Goal: Information Seeking & Learning: Learn about a topic

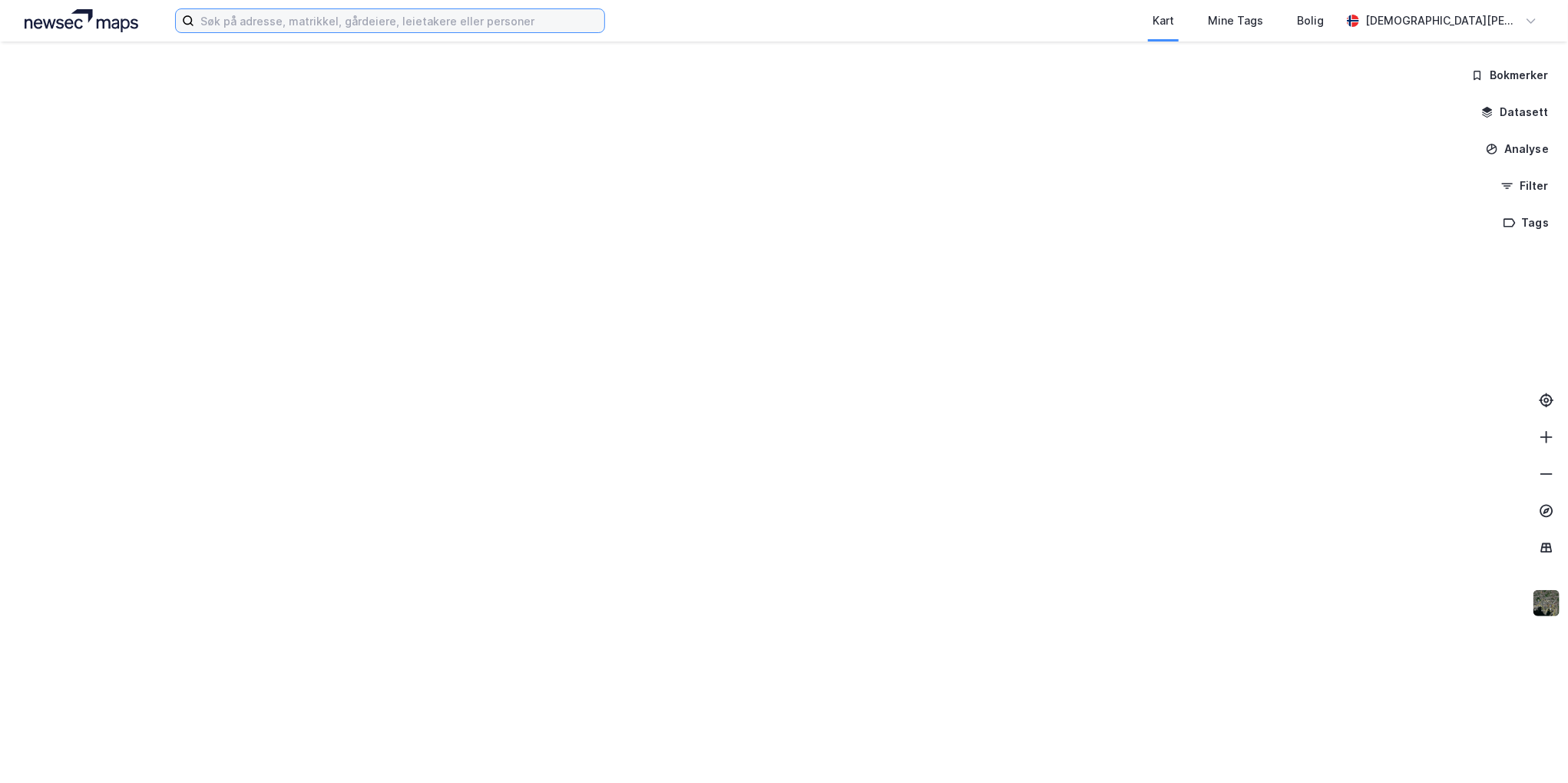
click at [253, 24] on input at bounding box center [399, 20] width 410 height 23
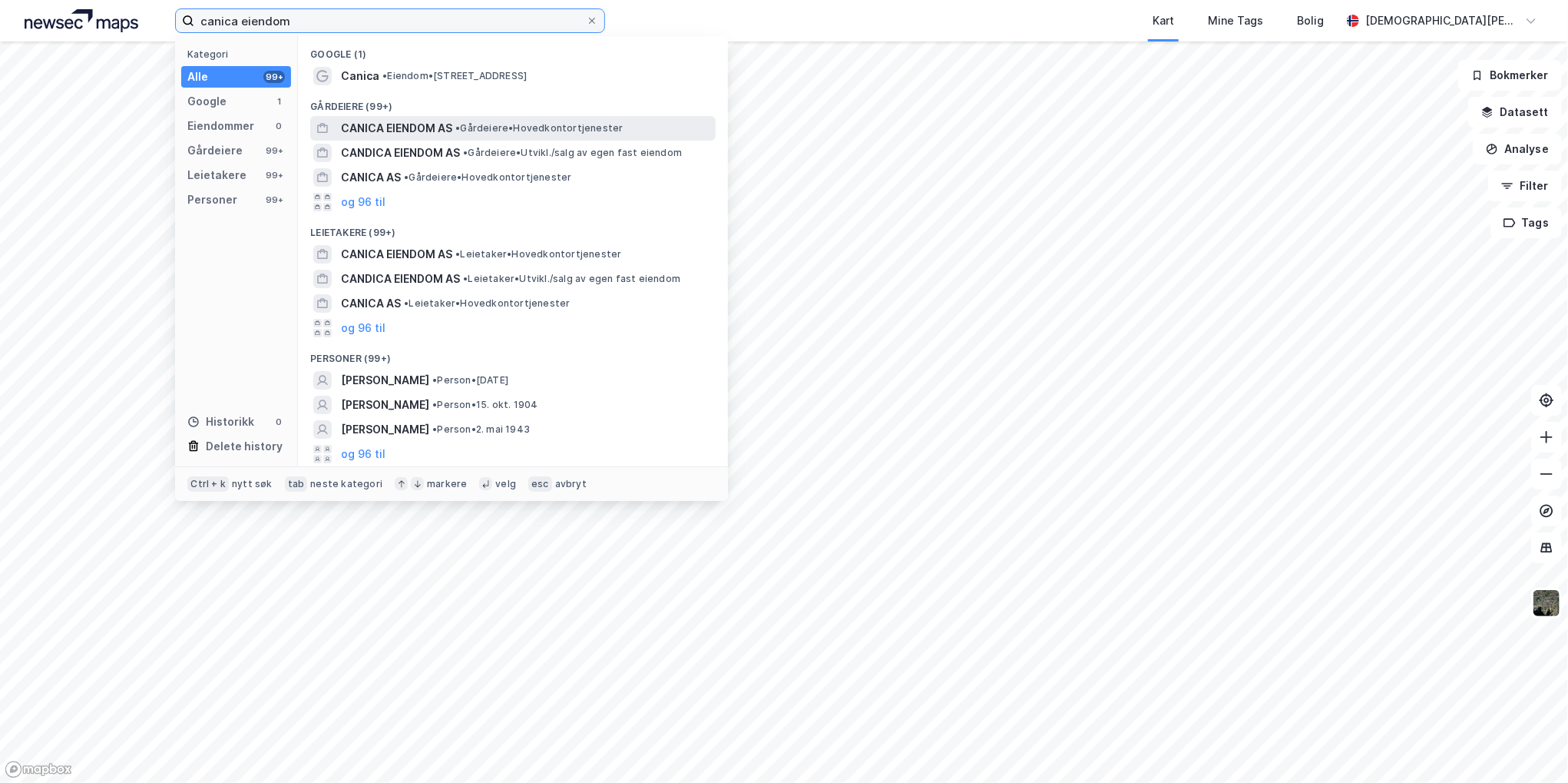
type input "canica eiendom"
click at [398, 125] on span "CANICA EIENDOM AS" at bounding box center [397, 128] width 111 height 18
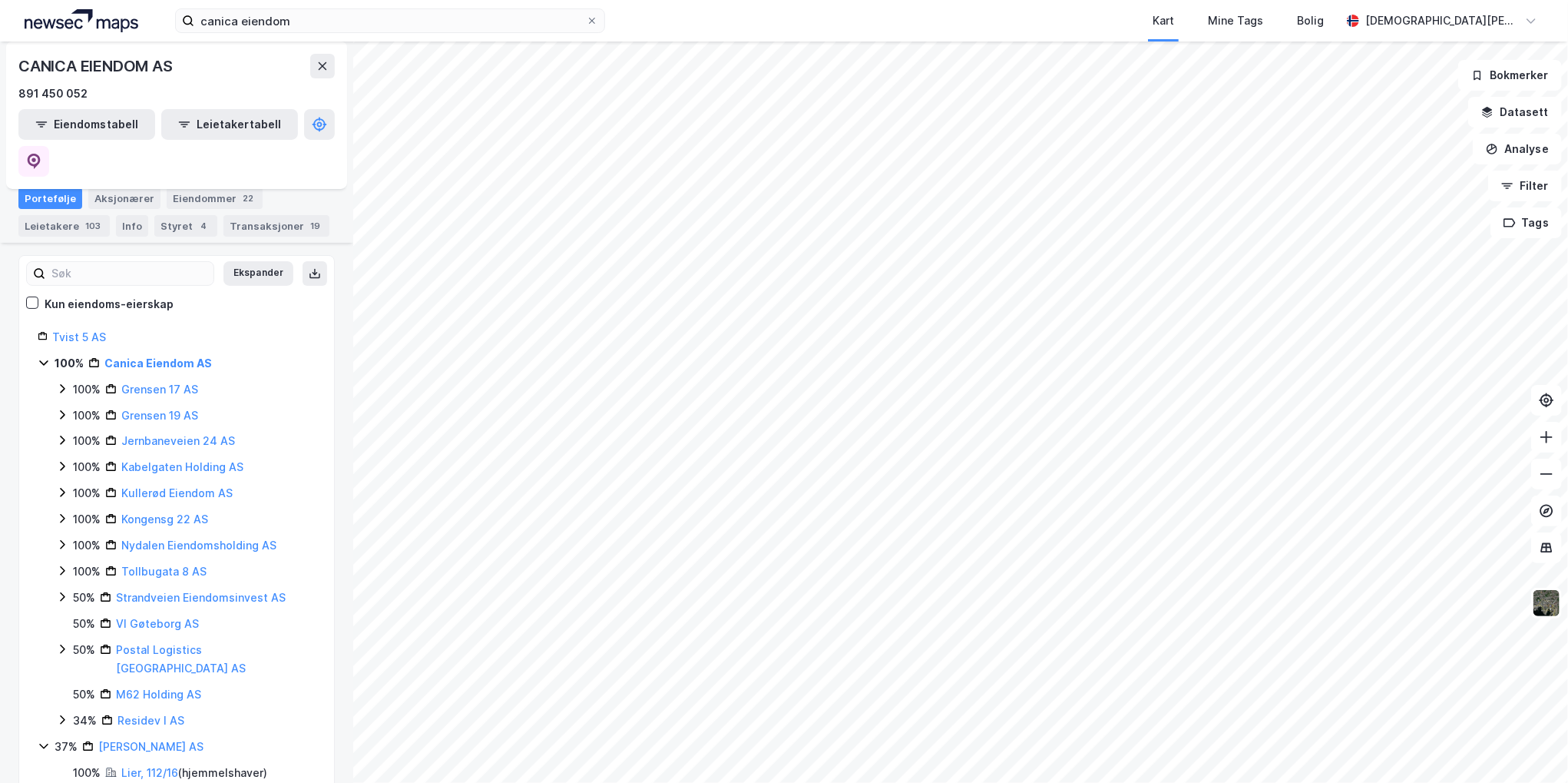
scroll to position [112, 0]
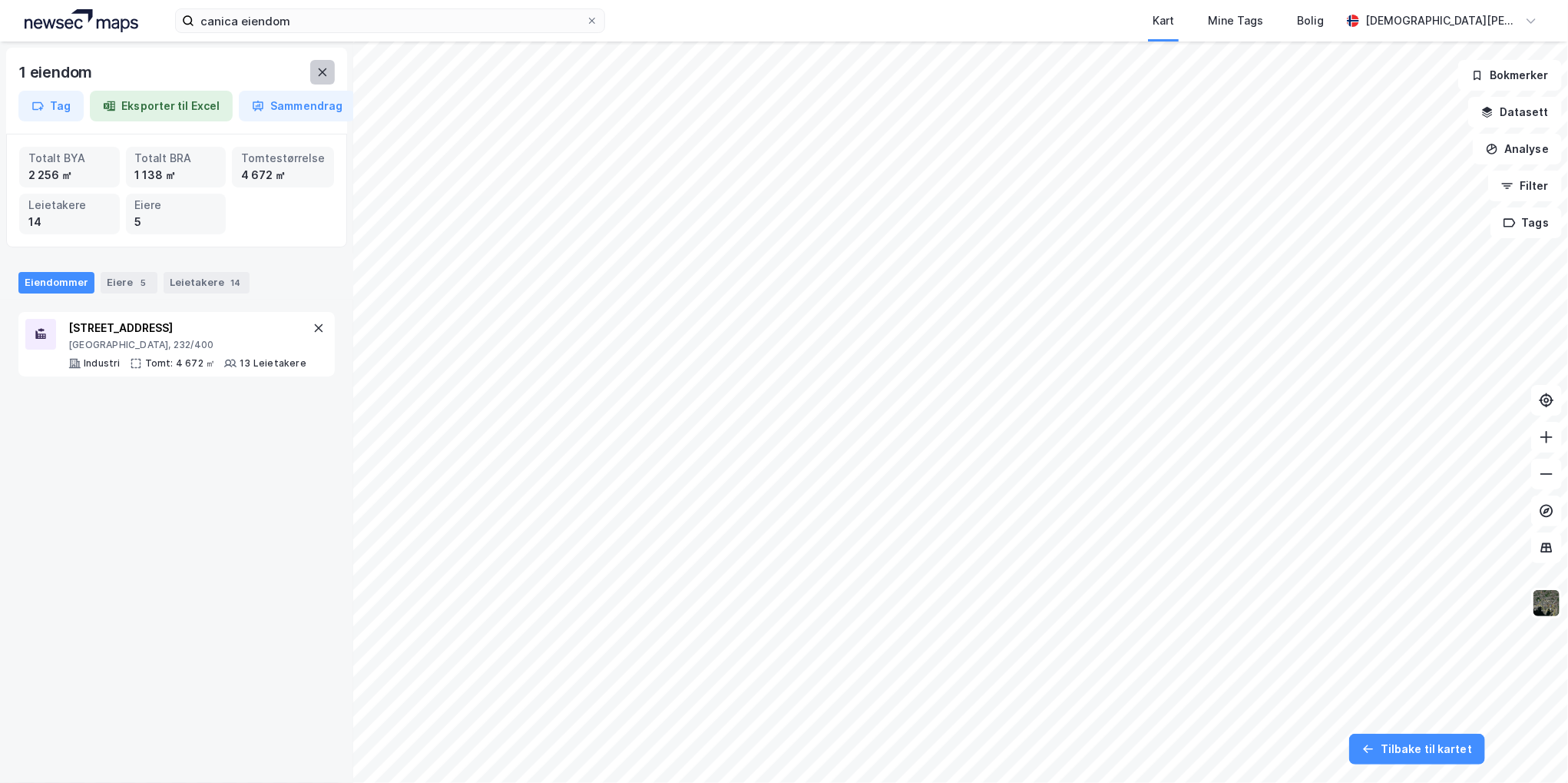
click at [325, 71] on icon at bounding box center [322, 72] width 12 height 12
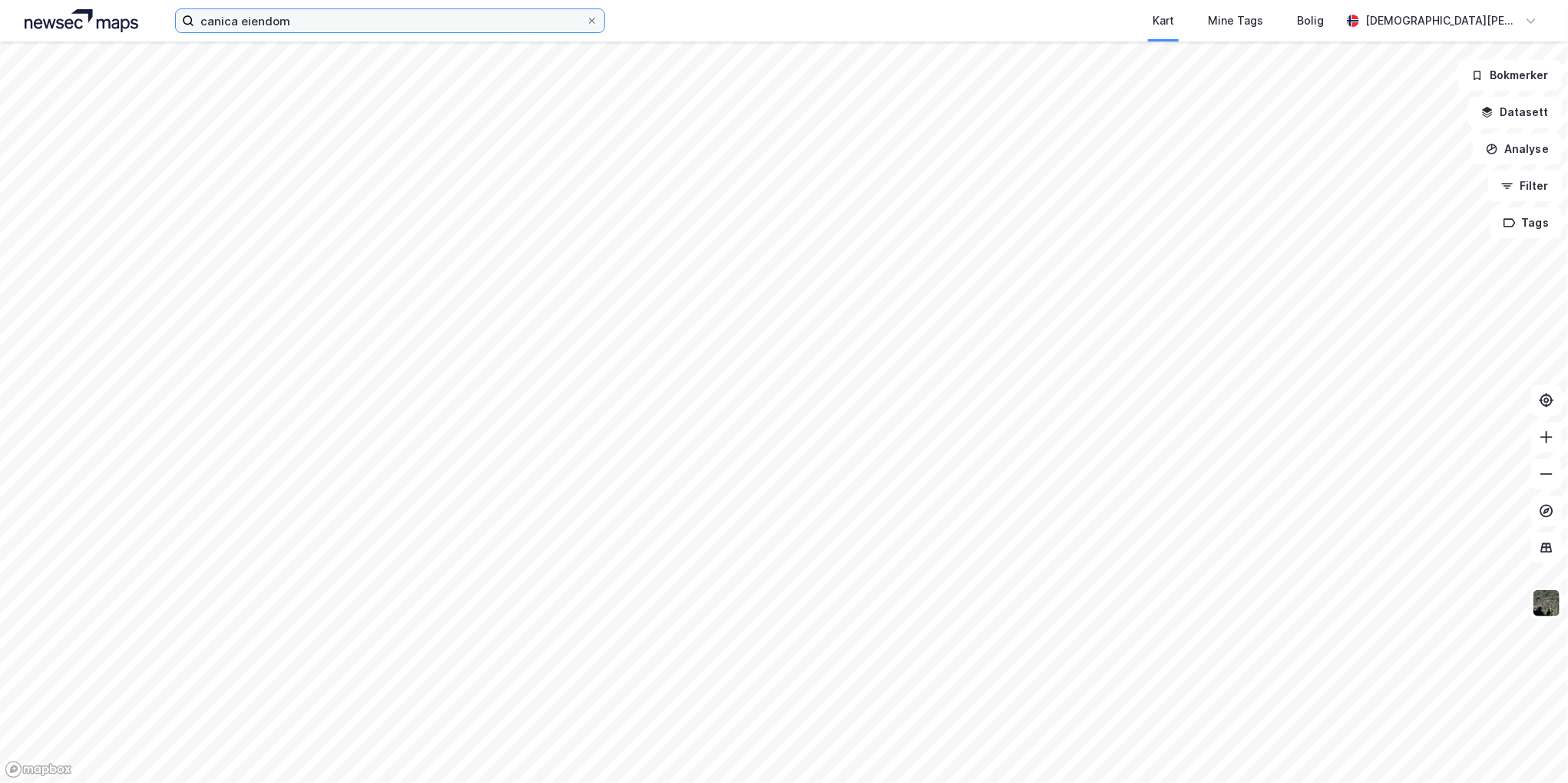
click at [302, 17] on input "canica eiendom" at bounding box center [390, 20] width 392 height 23
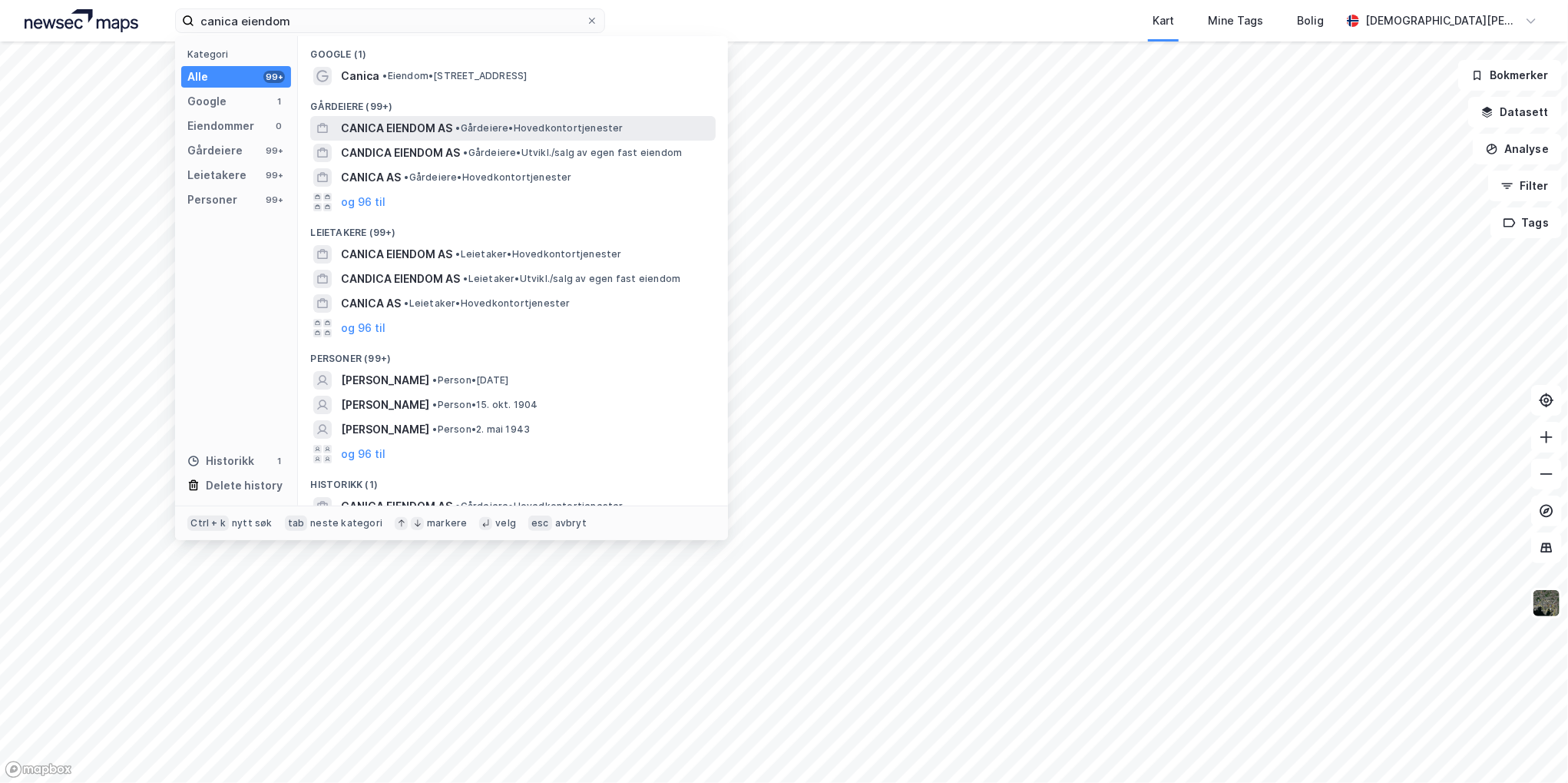
click at [397, 121] on span "CANICA EIENDOM AS" at bounding box center [397, 128] width 111 height 18
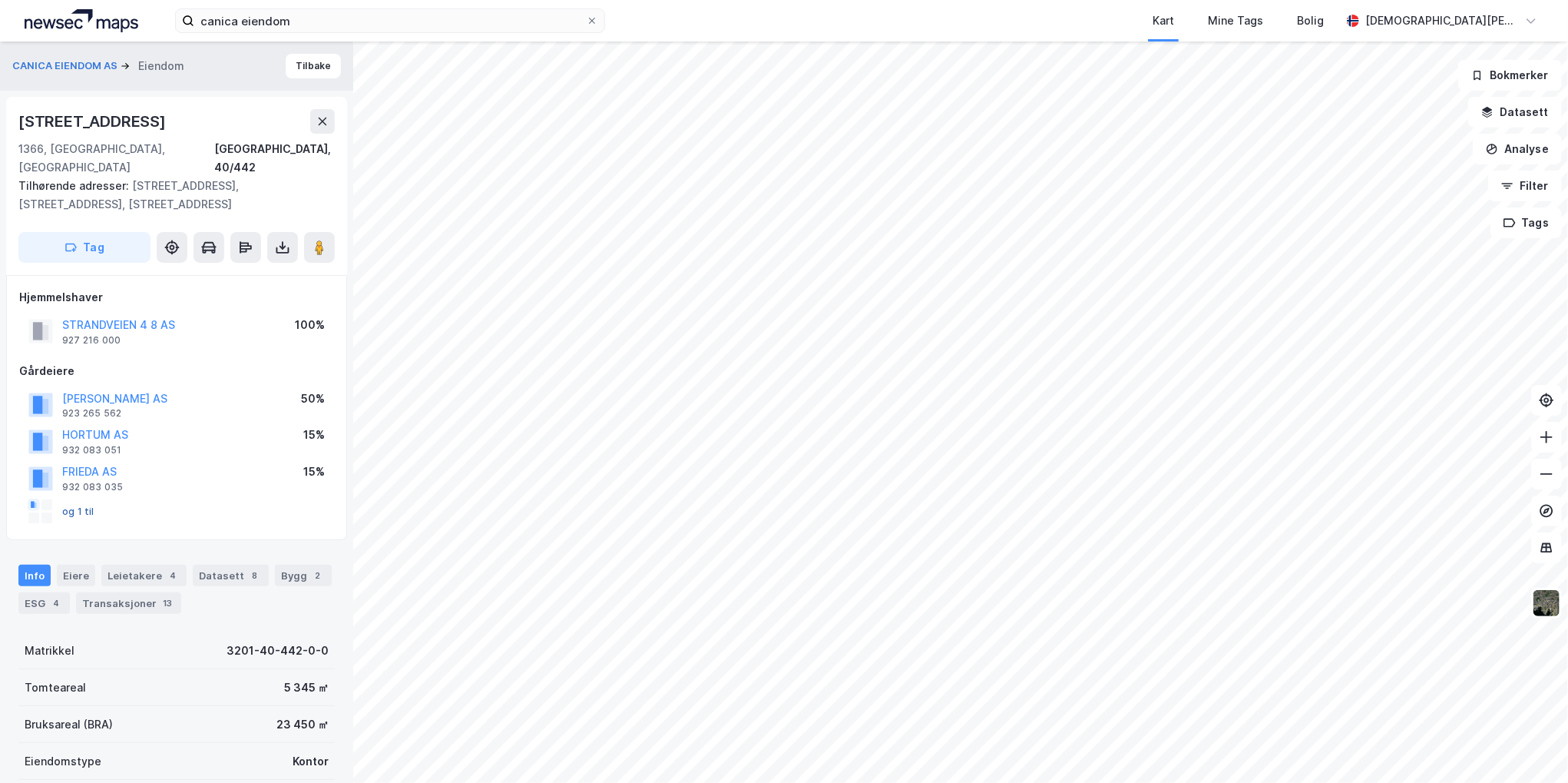
click at [0, 0] on button "og 1 til" at bounding box center [0, 0] width 0 height 0
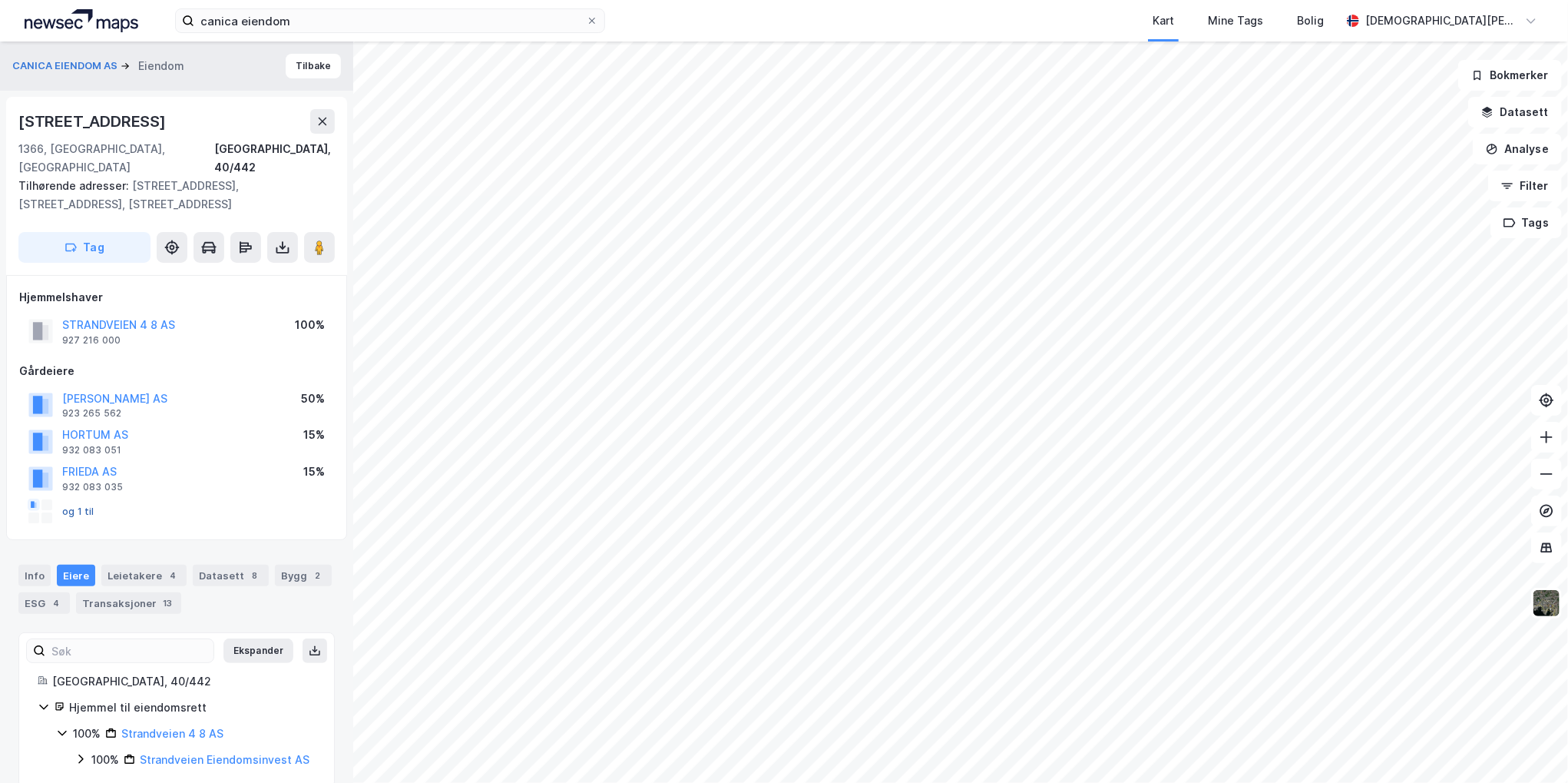
click at [0, 0] on button "og 1 til" at bounding box center [0, 0] width 0 height 0
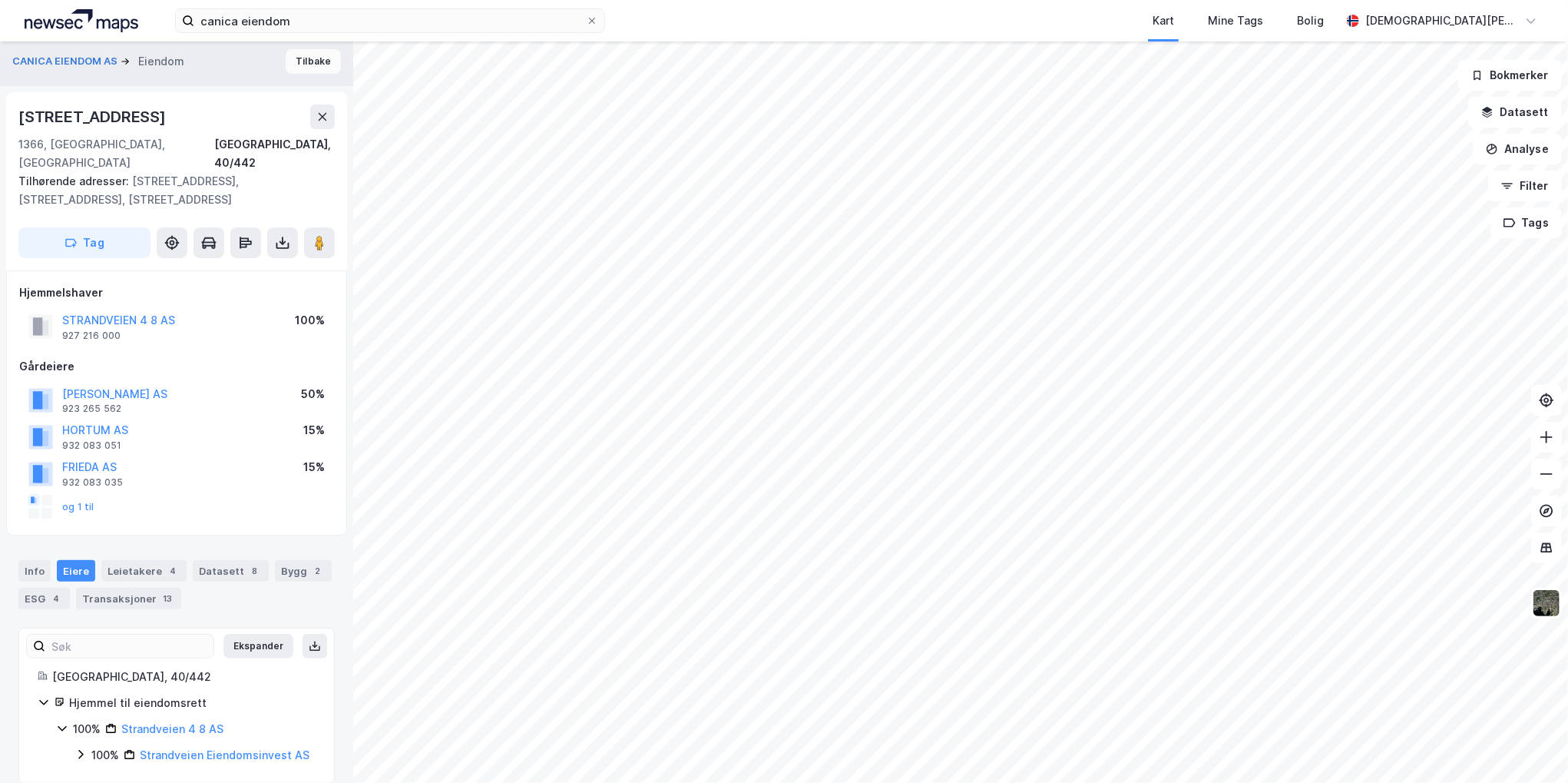
click at [299, 56] on button "Tilbake" at bounding box center [312, 61] width 55 height 25
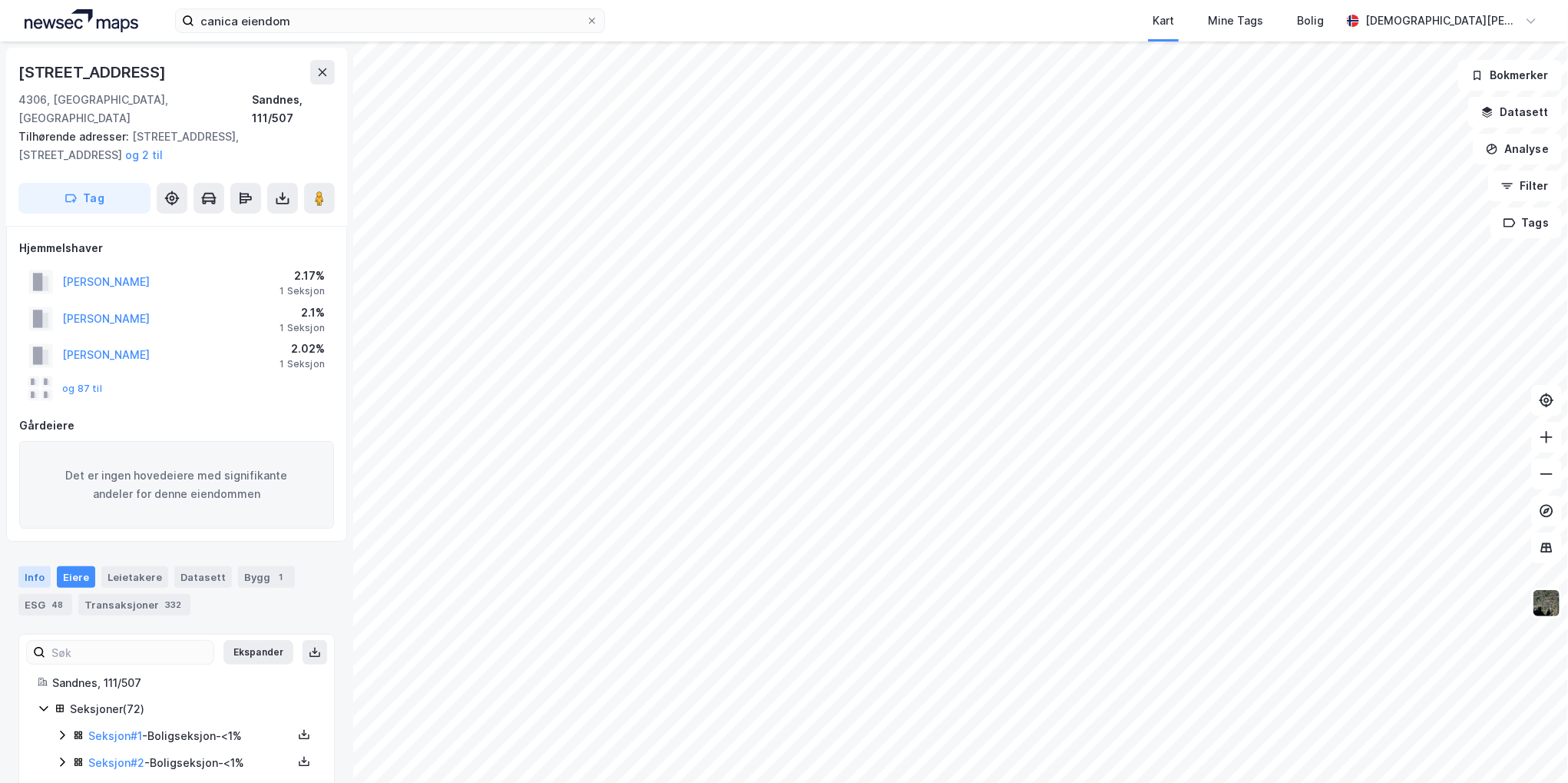
click at [30, 566] on div "Info" at bounding box center [34, 576] width 32 height 21
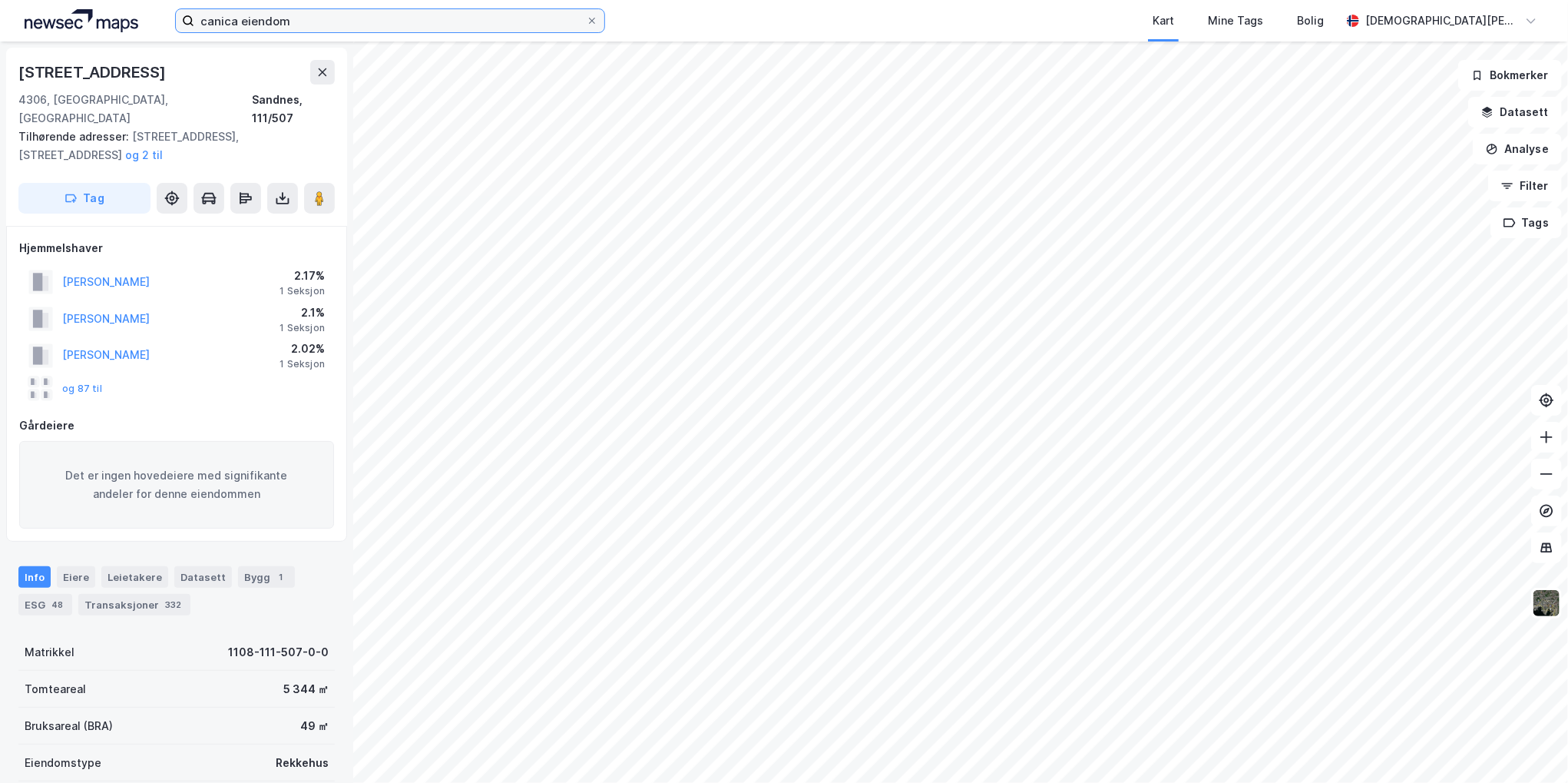
click at [355, 19] on input "canica eiendom" at bounding box center [390, 20] width 392 height 23
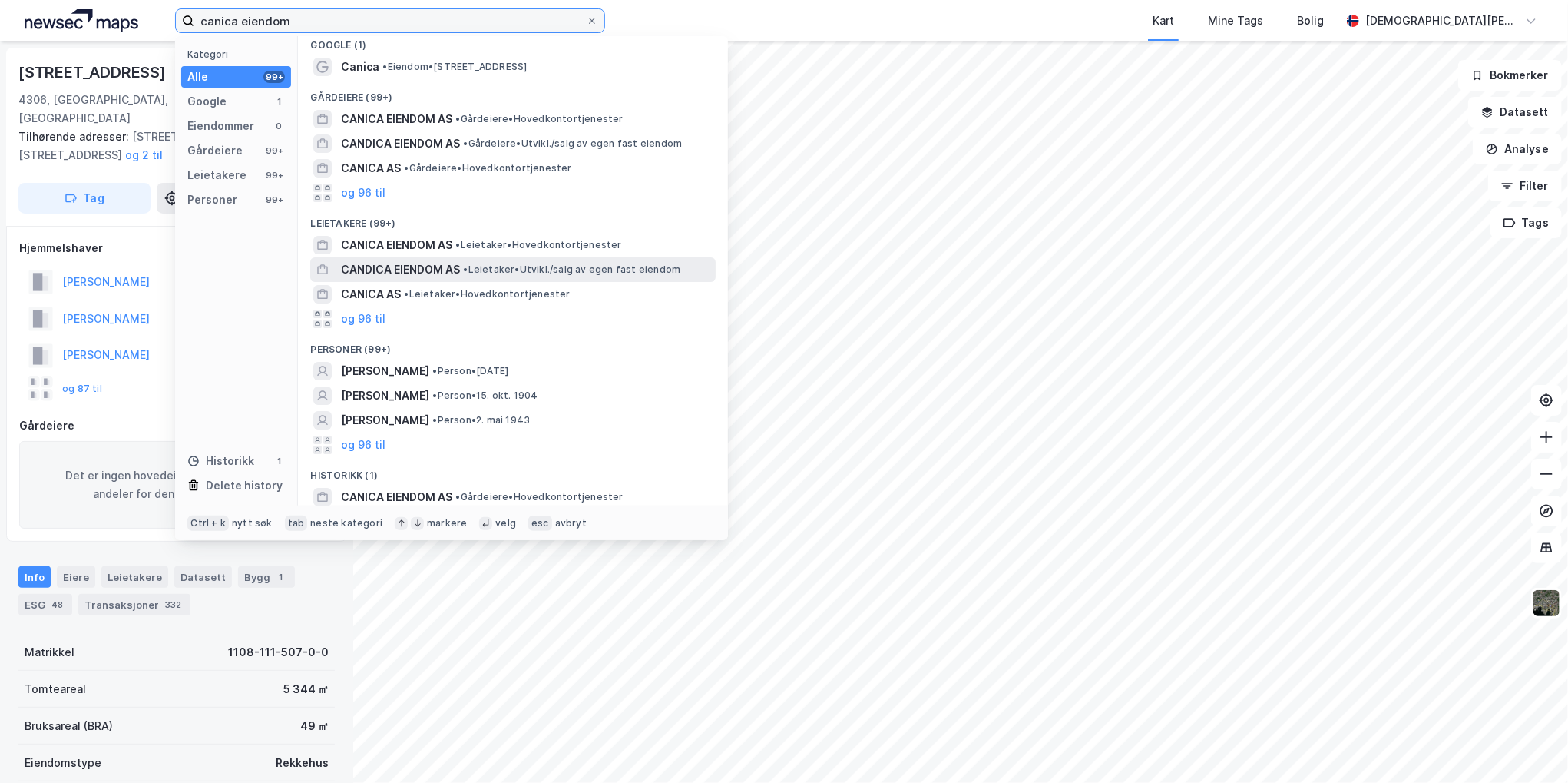
scroll to position [12, 0]
